Goal: Check status: Check status

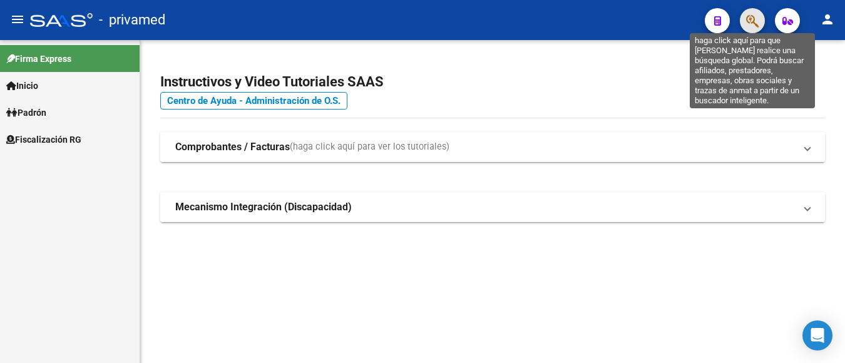
click at [748, 25] on icon "button" at bounding box center [753, 21] width 13 height 14
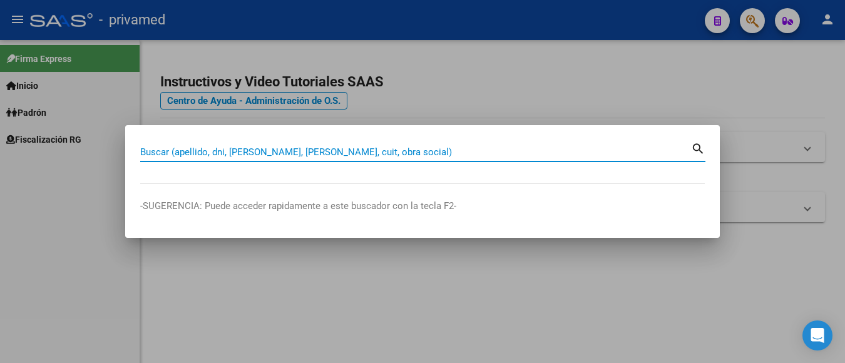
paste input "20375411920"
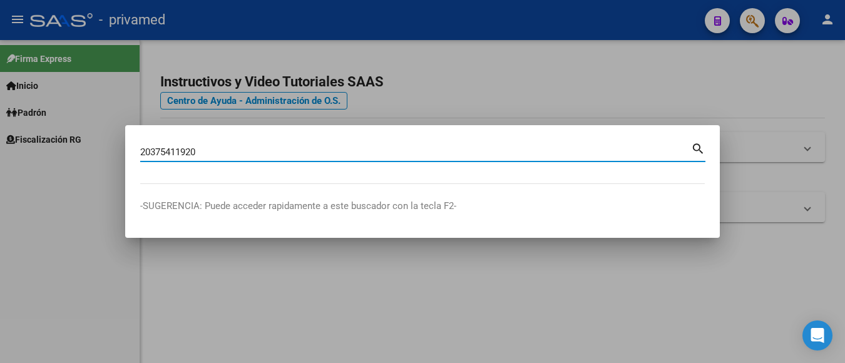
type input "20375411920"
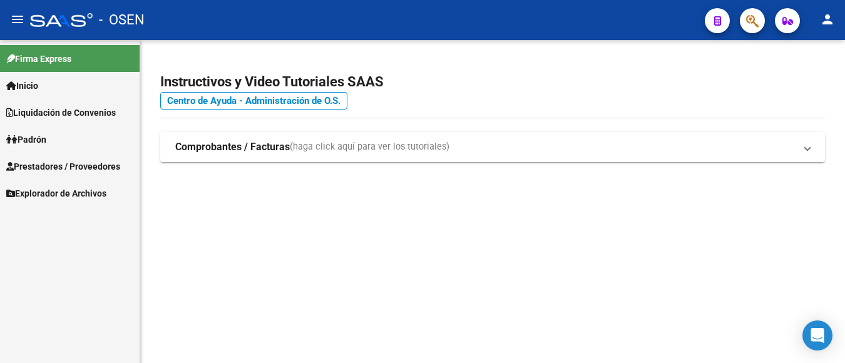
click at [746, 28] on button "button" at bounding box center [752, 20] width 25 height 25
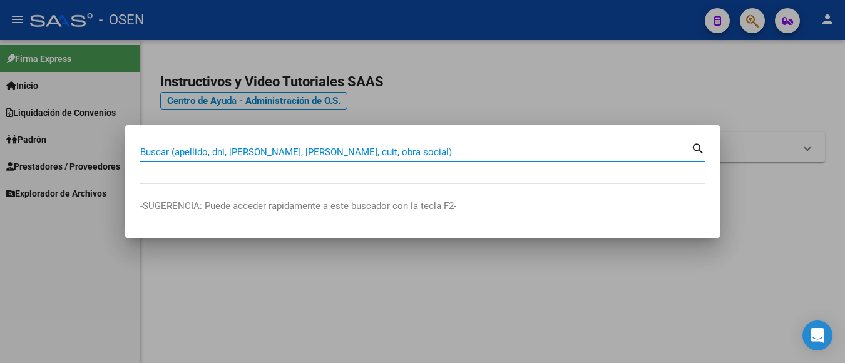
paste input "20375411920"
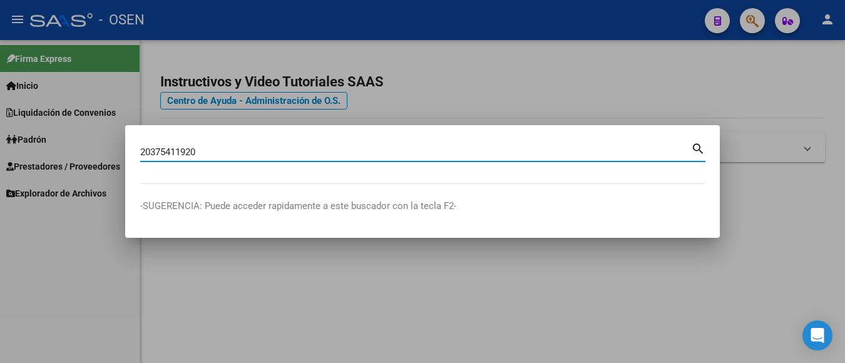
type input "20375411920"
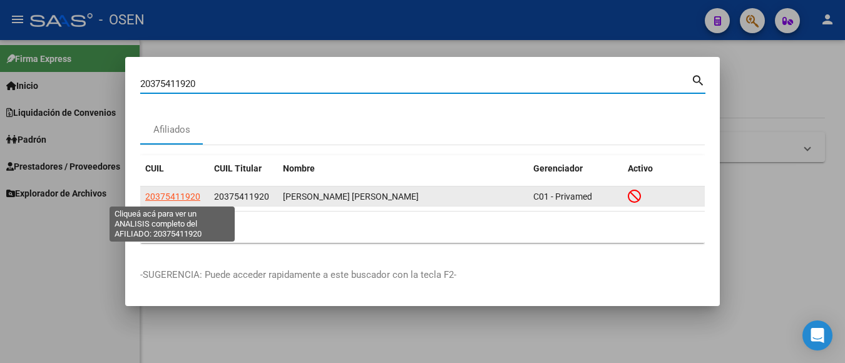
click at [189, 198] on span "20375411920" at bounding box center [172, 197] width 55 height 10
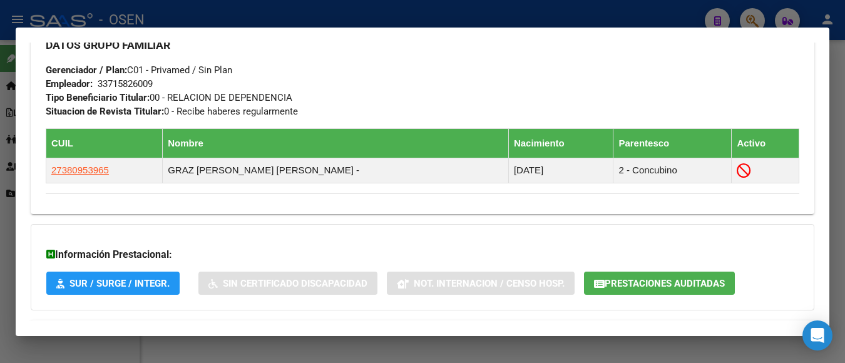
scroll to position [700, 0]
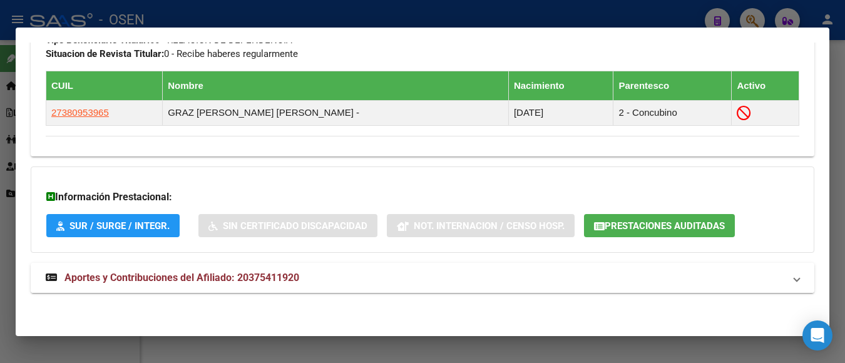
click at [192, 275] on span "Aportes y Contribuciones del Afiliado: 20375411920" at bounding box center [182, 278] width 235 height 12
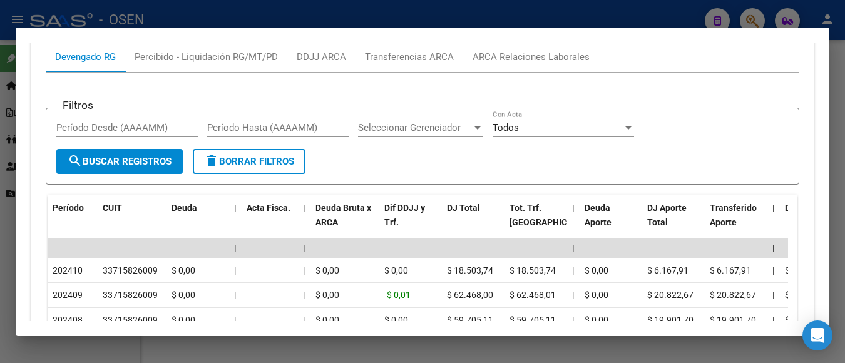
scroll to position [1087, 0]
